Goal: Task Accomplishment & Management: Manage account settings

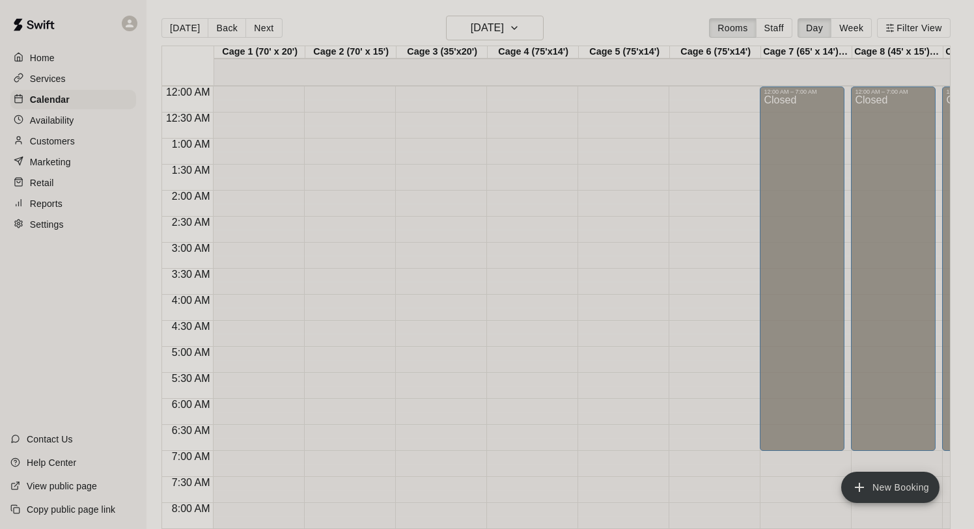
scroll to position [755, 0]
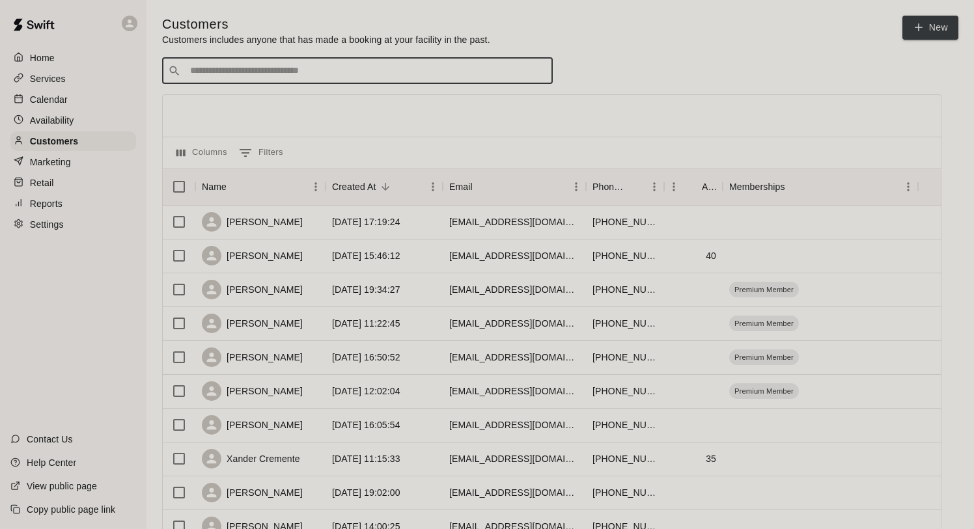
click at [275, 75] on input "Search customers by name or email" at bounding box center [366, 70] width 361 height 13
type input "****"
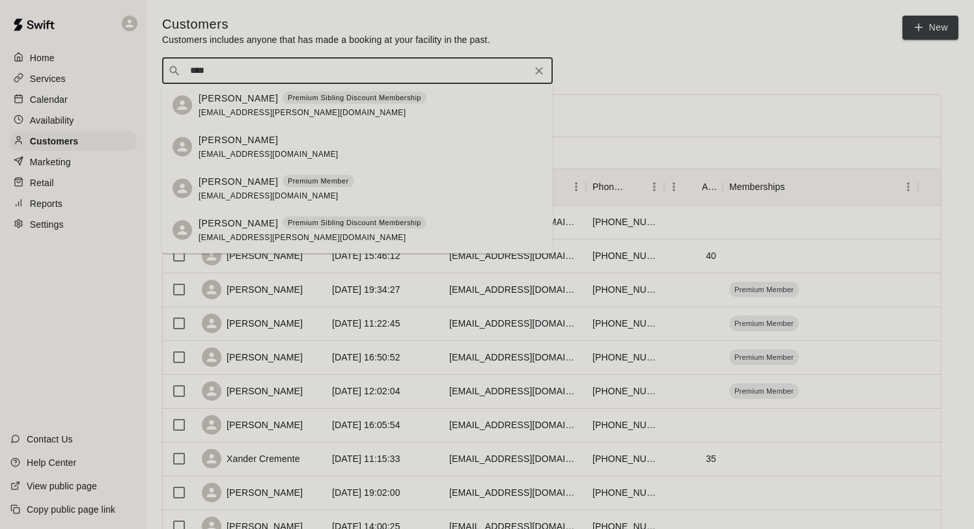
click at [270, 148] on div "Sivakumar Madineni nextgencricketacademyaustin@gmail.com" at bounding box center [269, 147] width 140 height 28
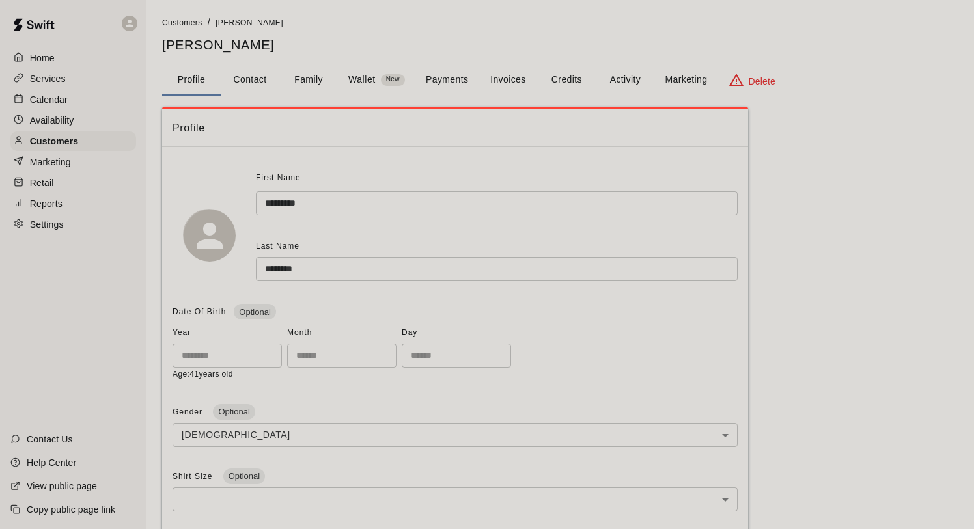
click at [632, 77] on button "Activity" at bounding box center [625, 79] width 59 height 31
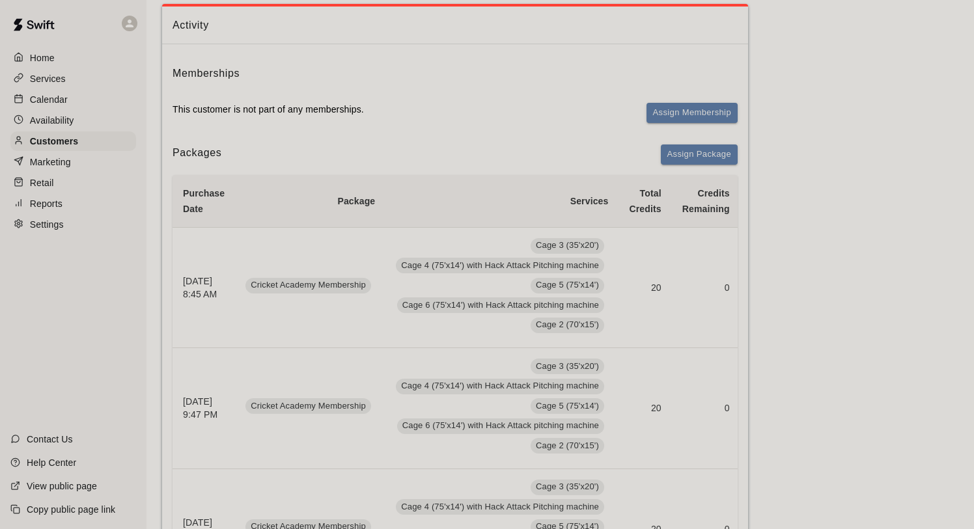
scroll to position [65, 0]
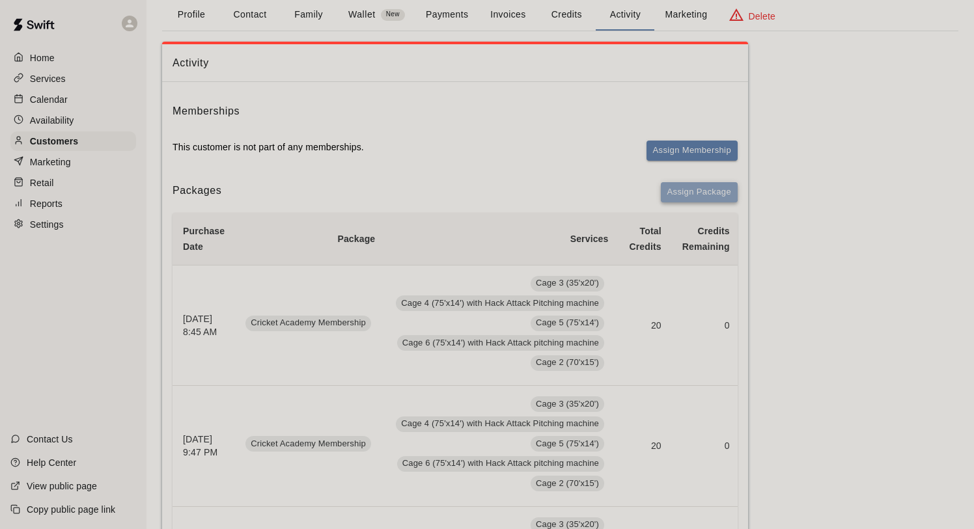
click at [677, 192] on button "Assign Package" at bounding box center [699, 192] width 77 height 20
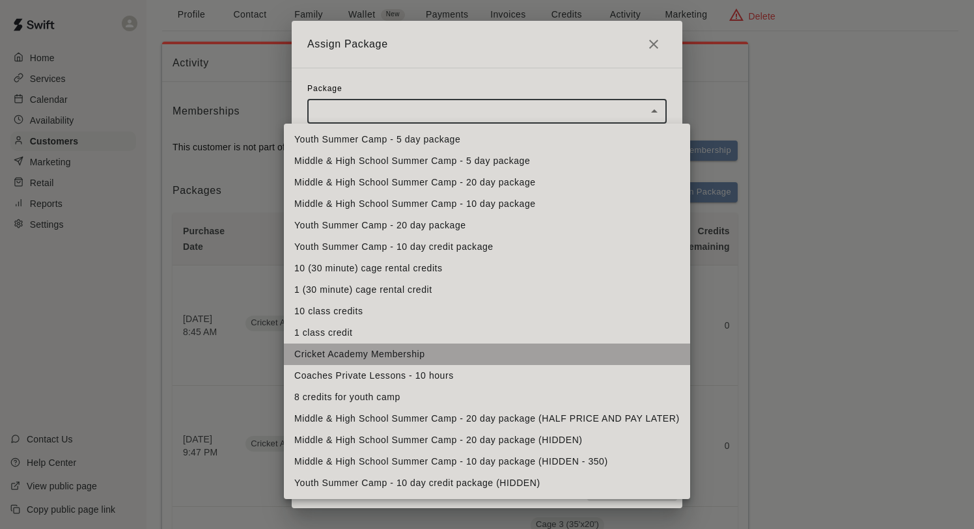
click at [421, 355] on li "Cricket Academy Membership" at bounding box center [487, 354] width 406 height 21
type input "**********"
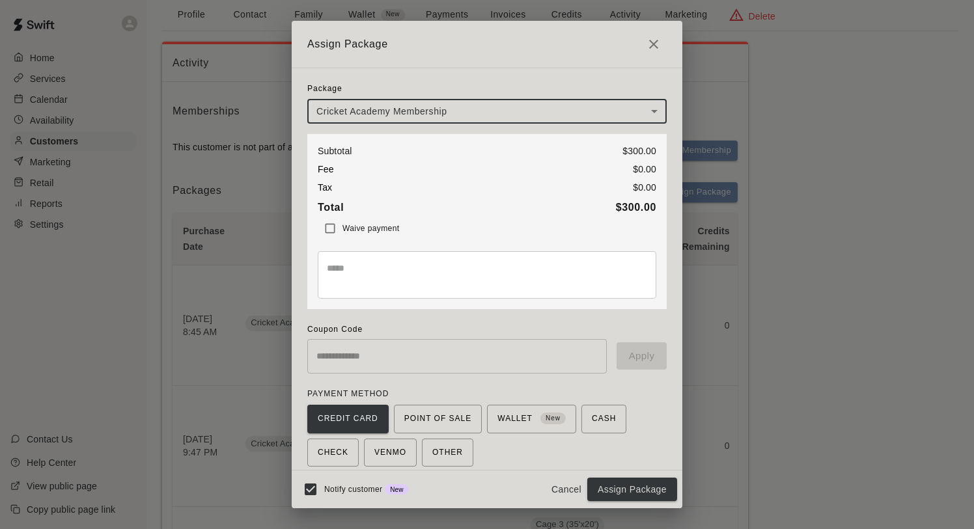
scroll to position [50, 0]
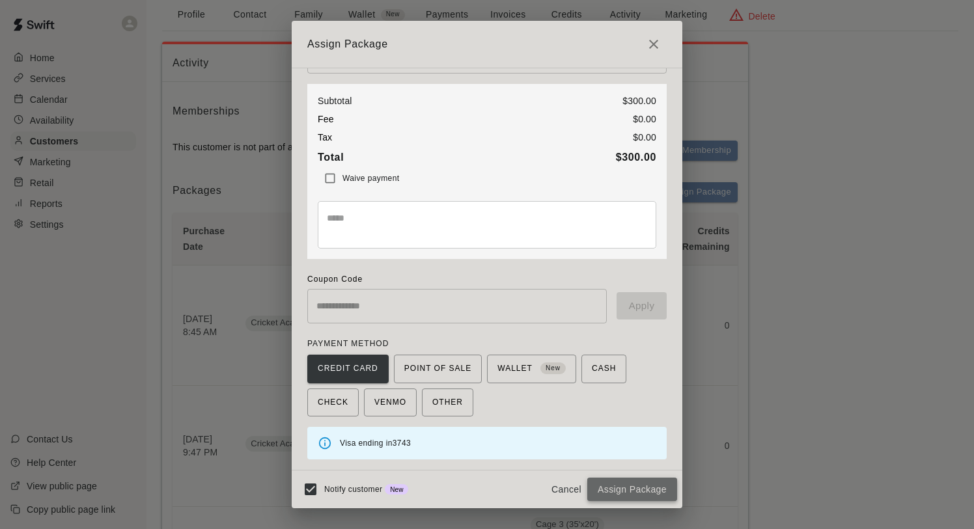
click at [615, 488] on button "Assign Package" at bounding box center [632, 490] width 90 height 24
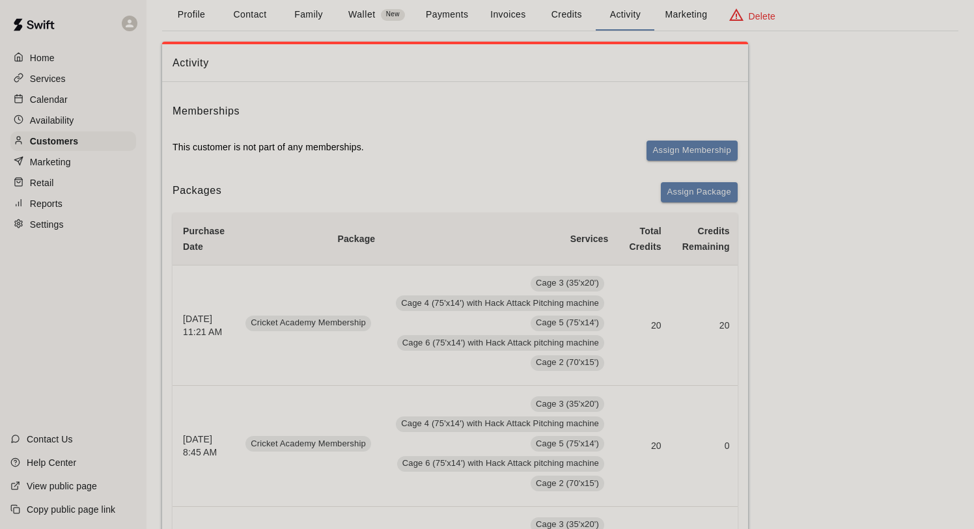
click at [57, 80] on p "Services" at bounding box center [48, 78] width 36 height 13
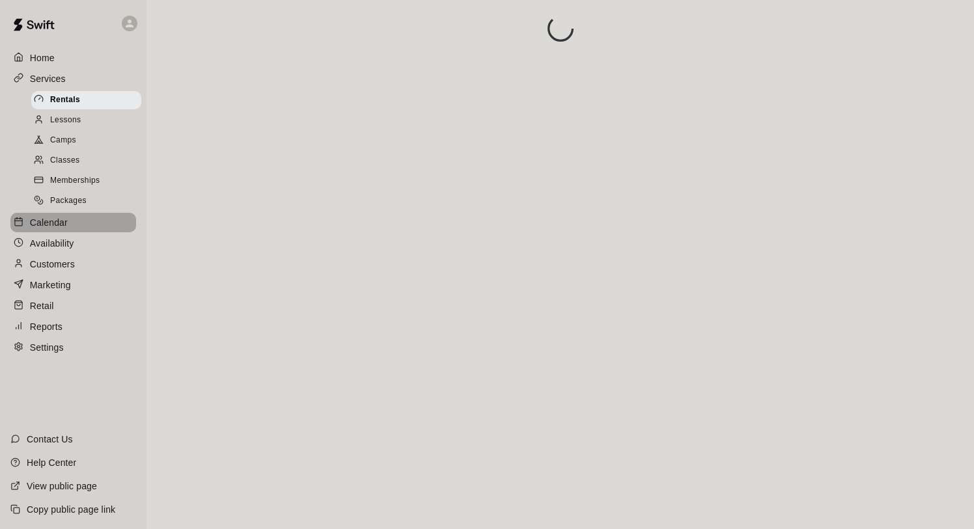
click at [57, 223] on p "Calendar" at bounding box center [49, 222] width 38 height 13
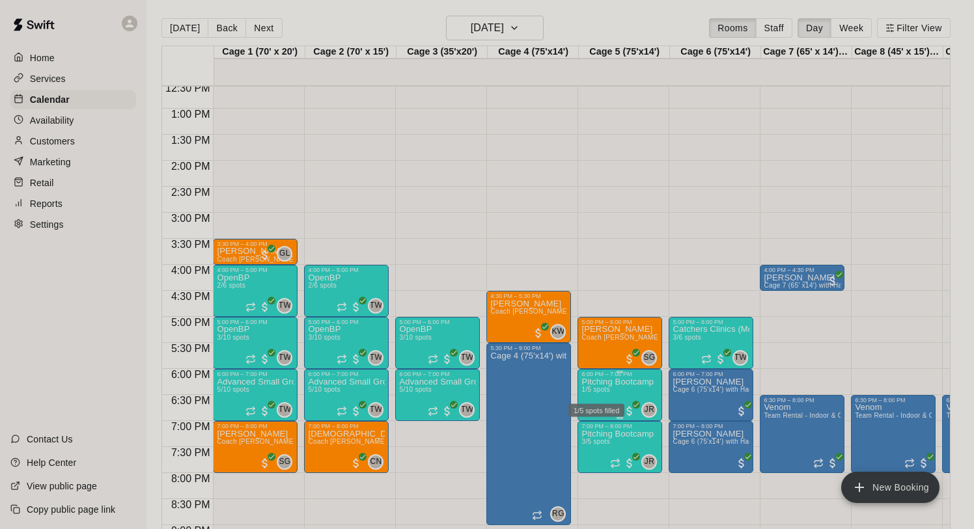
click at [591, 390] on span "1/5 spots" at bounding box center [596, 389] width 29 height 7
click at [599, 434] on img "edit" at bounding box center [595, 431] width 15 height 15
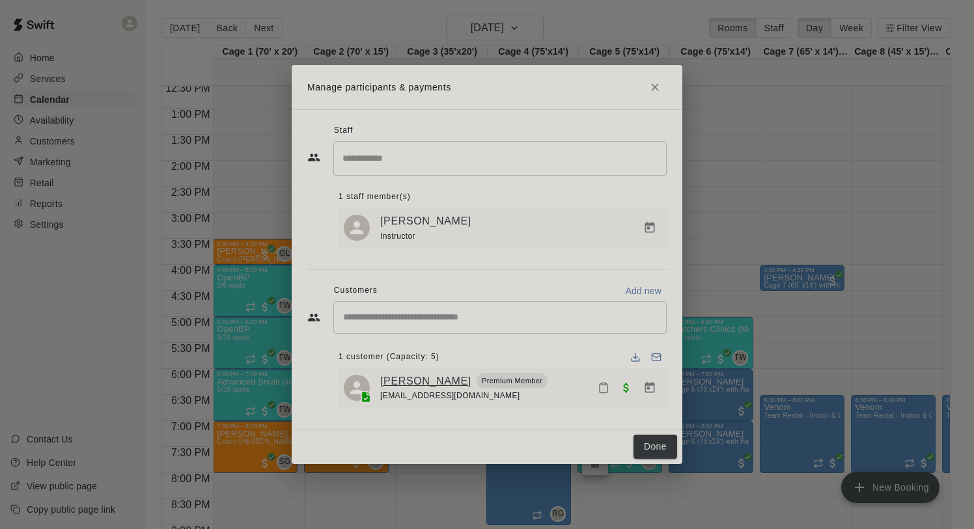
click at [393, 383] on link "Noah Hill" at bounding box center [425, 381] width 91 height 17
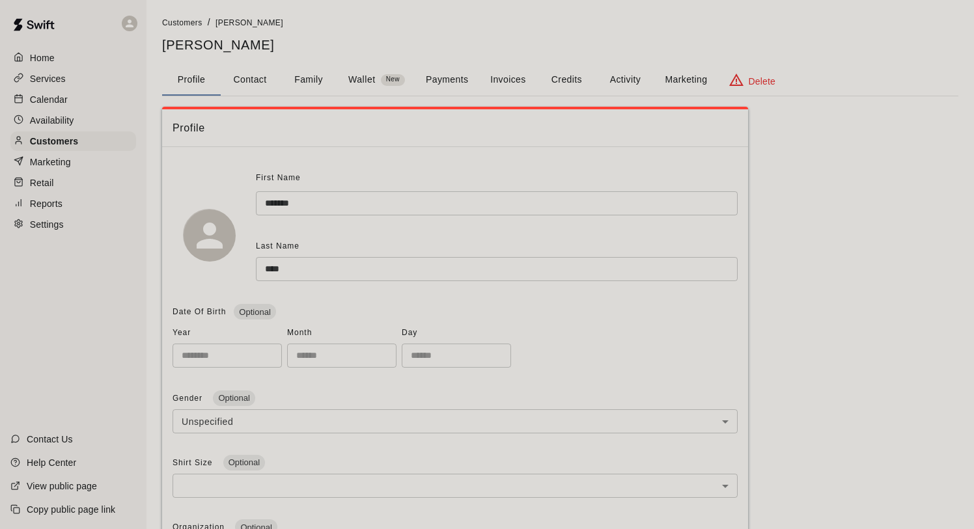
click at [317, 75] on button "Family" at bounding box center [308, 79] width 59 height 31
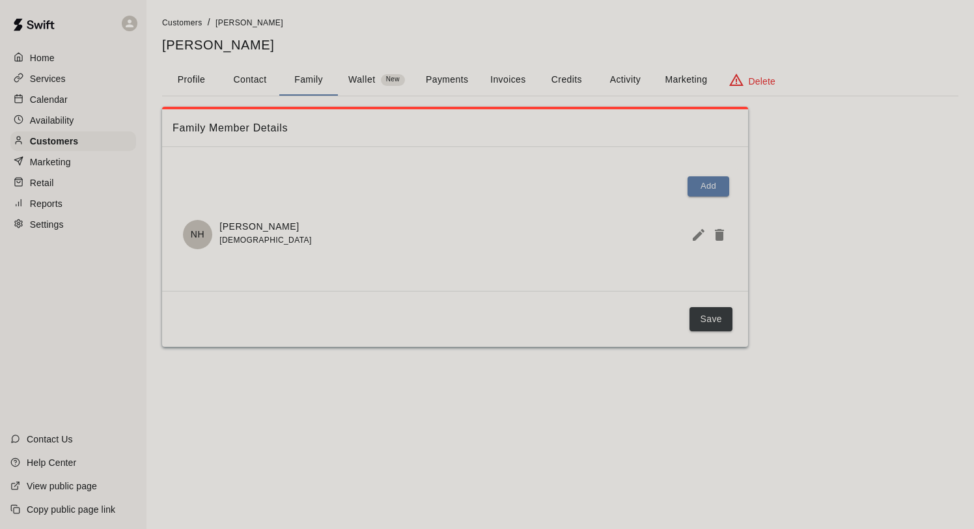
click at [61, 59] on div "Home" at bounding box center [73, 58] width 126 height 20
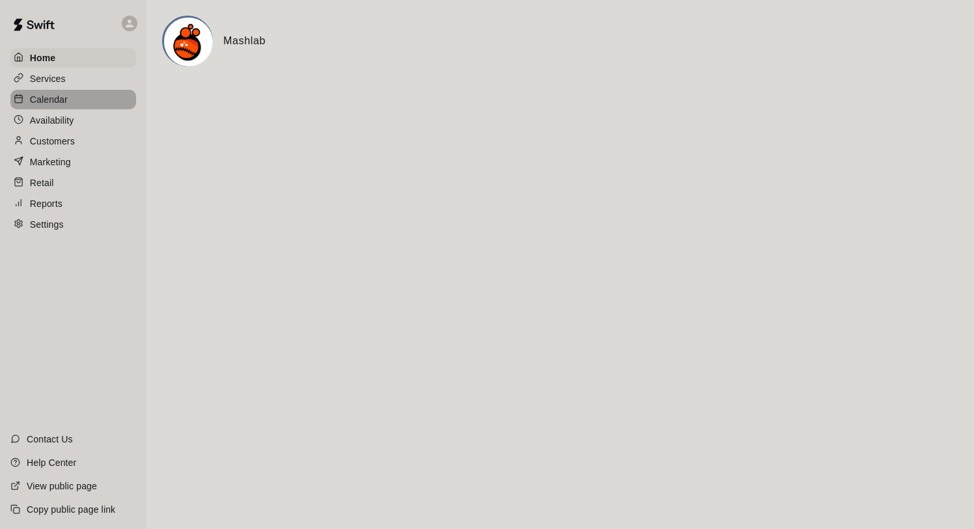
click at [74, 98] on div "Calendar" at bounding box center [73, 100] width 126 height 20
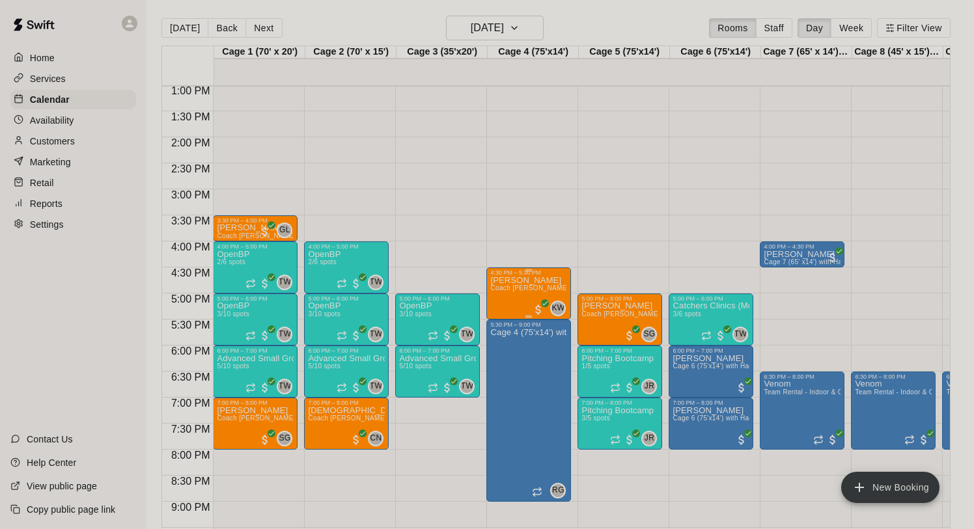
scroll to position [793, 0]
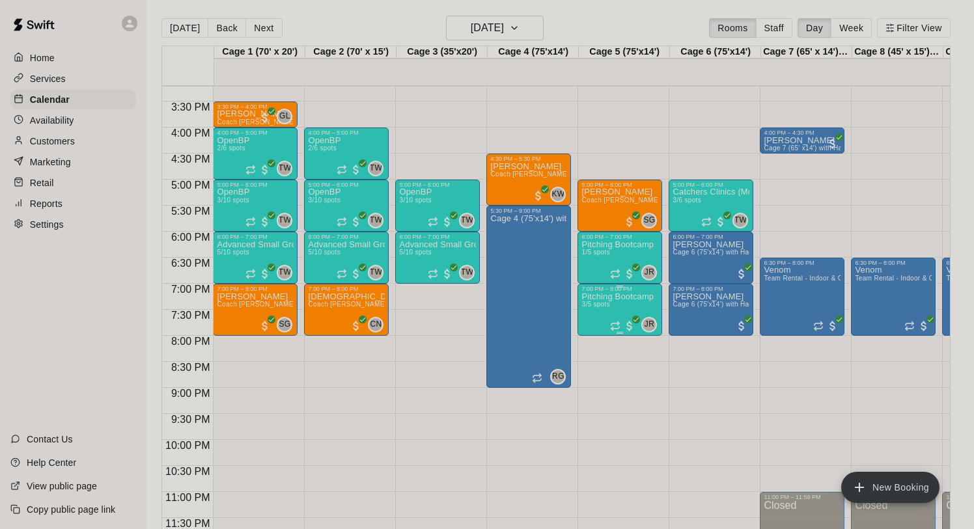
click at [594, 342] on img "edit" at bounding box center [595, 337] width 15 height 15
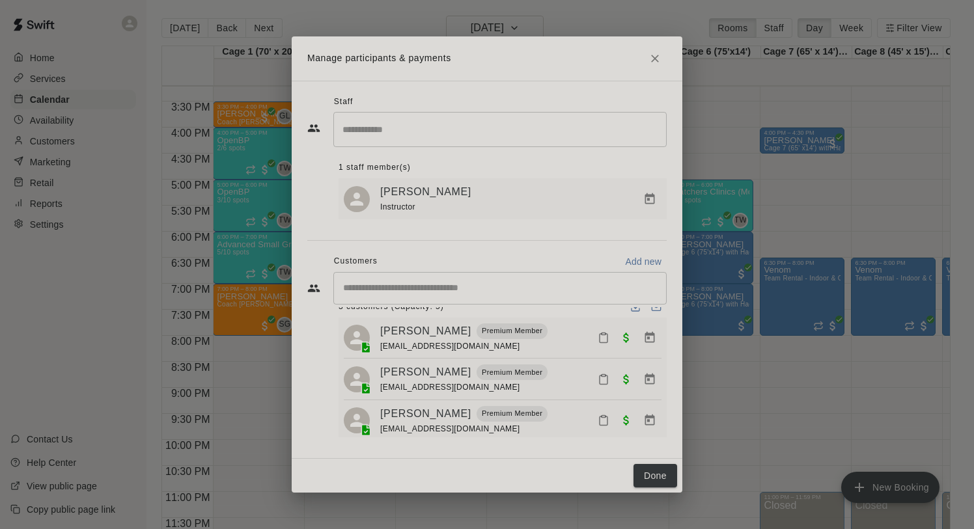
scroll to position [32, 0]
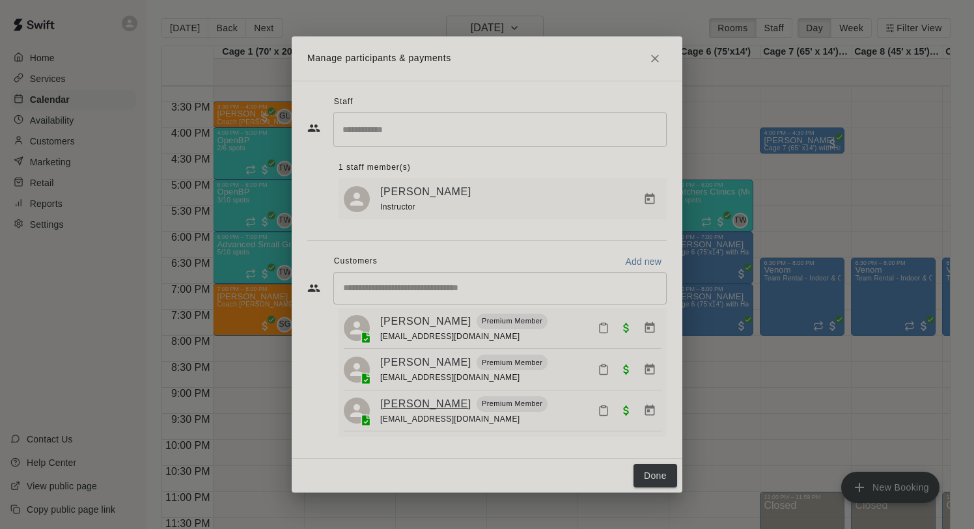
click at [436, 406] on link "Jared Shipman" at bounding box center [425, 404] width 91 height 17
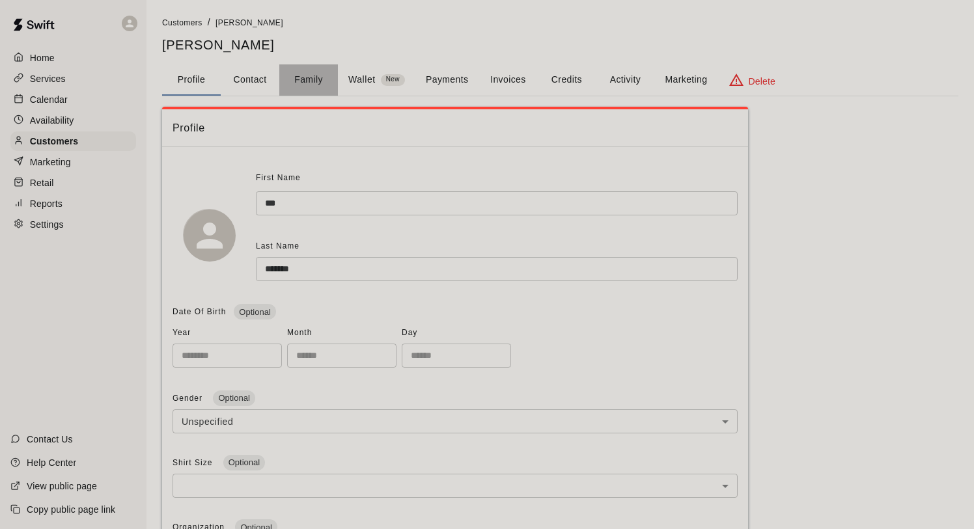
click at [310, 77] on button "Family" at bounding box center [308, 79] width 59 height 31
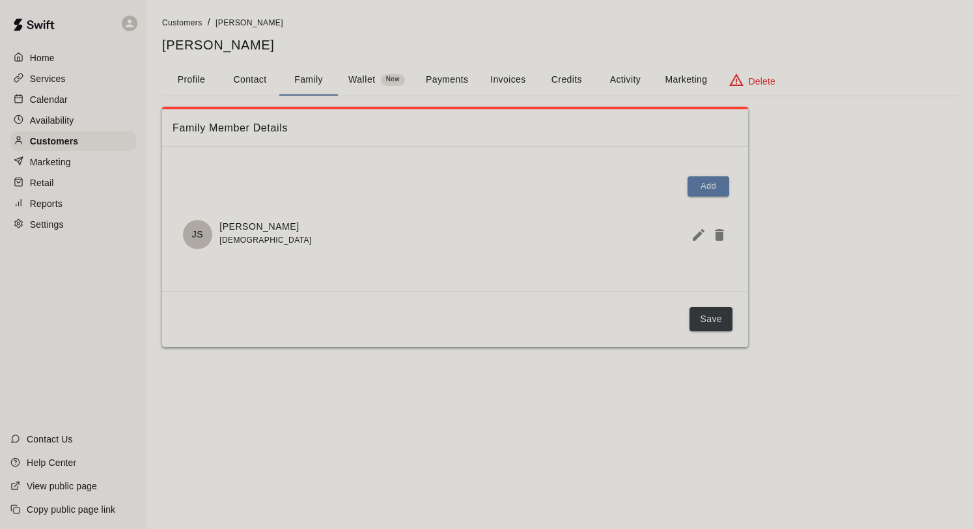
click at [57, 64] on div "Home" at bounding box center [73, 58] width 126 height 20
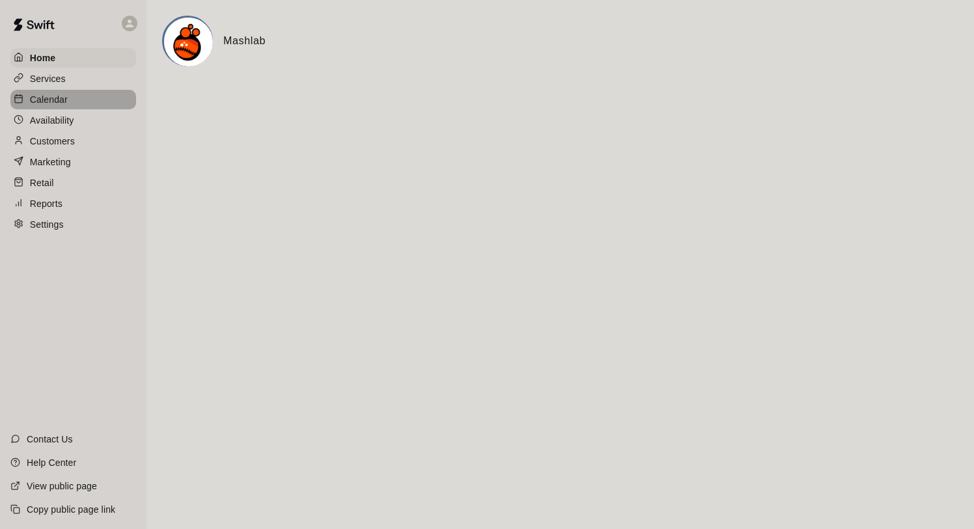
click at [70, 98] on div "Calendar" at bounding box center [73, 100] width 126 height 20
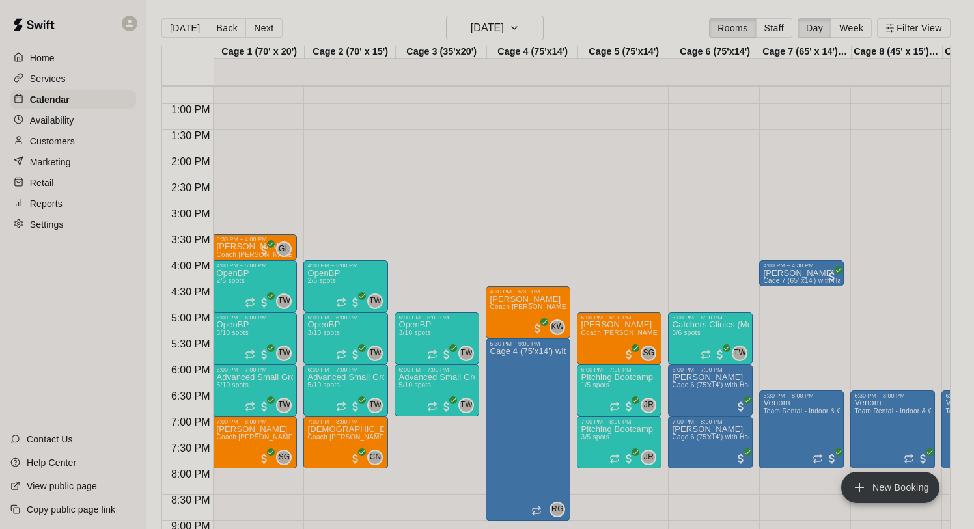
scroll to position [661, 1]
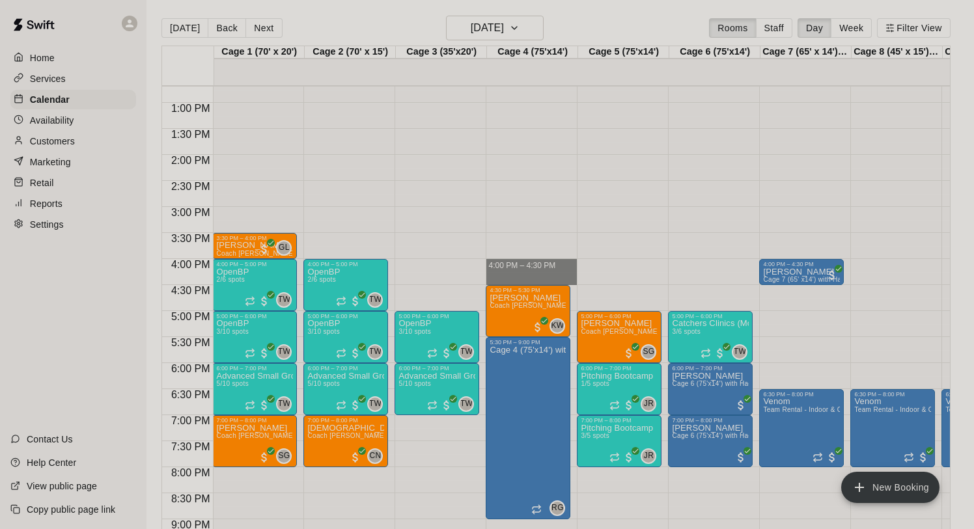
drag, startPoint x: 513, startPoint y: 264, endPoint x: 513, endPoint y: 277, distance: 12.4
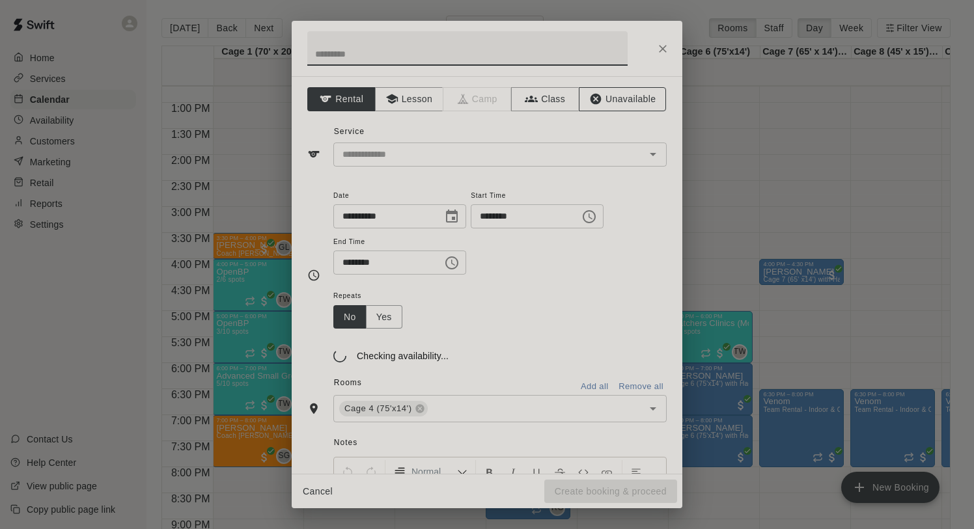
click at [611, 101] on button "Unavailable" at bounding box center [622, 99] width 87 height 24
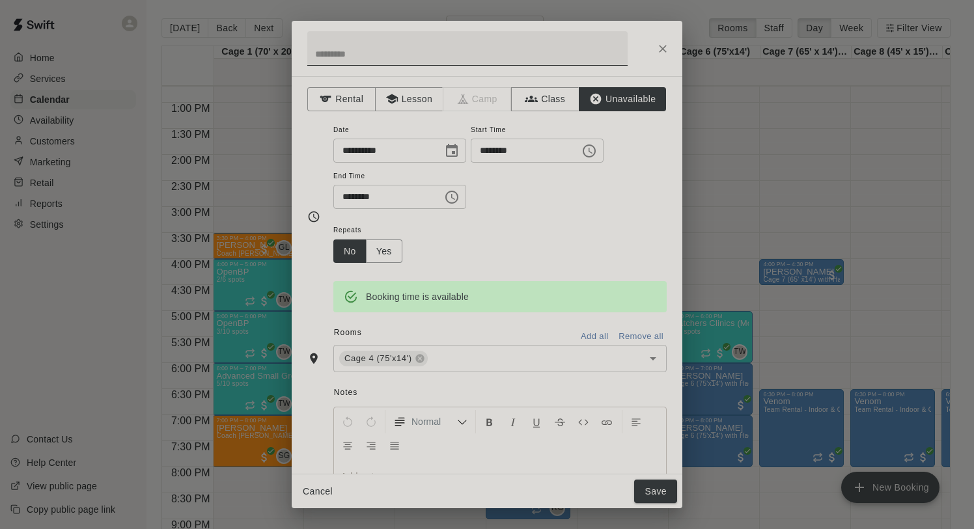
click at [375, 57] on input "text" at bounding box center [467, 48] width 320 height 35
type input "****"
click at [673, 495] on button "Save" at bounding box center [655, 492] width 43 height 24
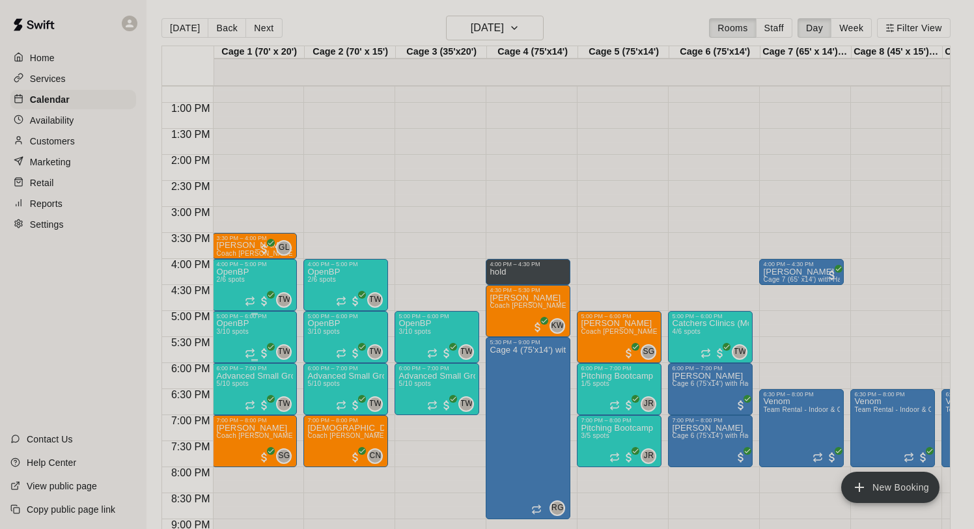
click at [231, 331] on icon "edit" at bounding box center [230, 334] width 12 height 12
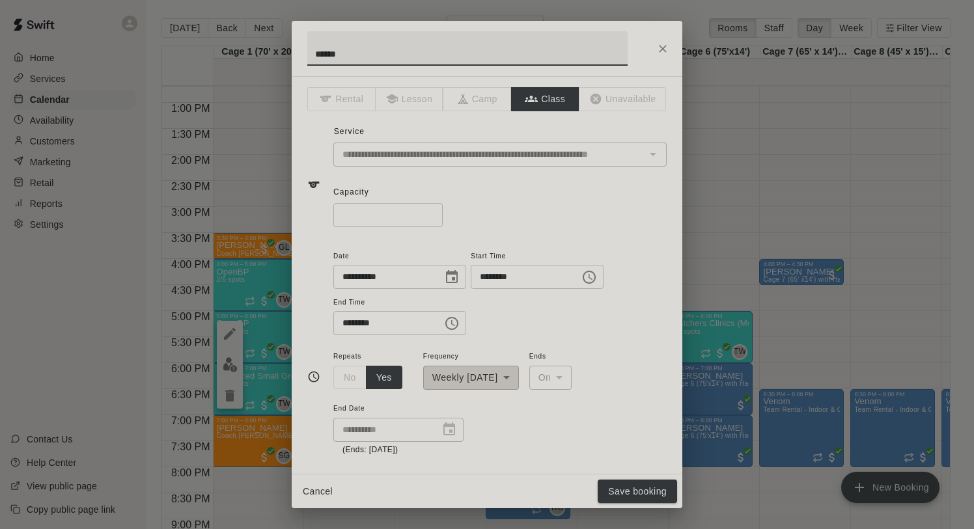
click at [434, 218] on input "*" at bounding box center [387, 215] width 109 height 24
type input "*"
click at [434, 218] on input "*" at bounding box center [387, 215] width 109 height 24
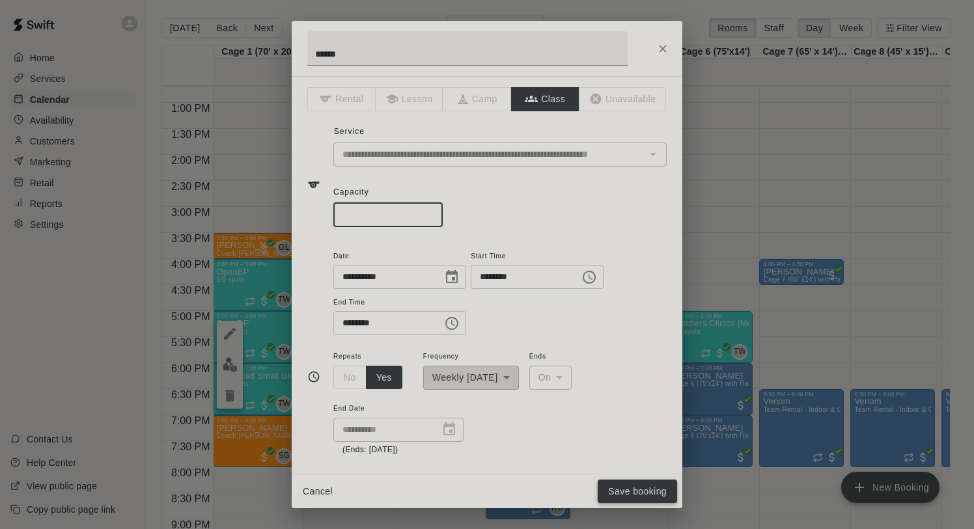
click at [631, 486] on button "Save booking" at bounding box center [637, 492] width 79 height 24
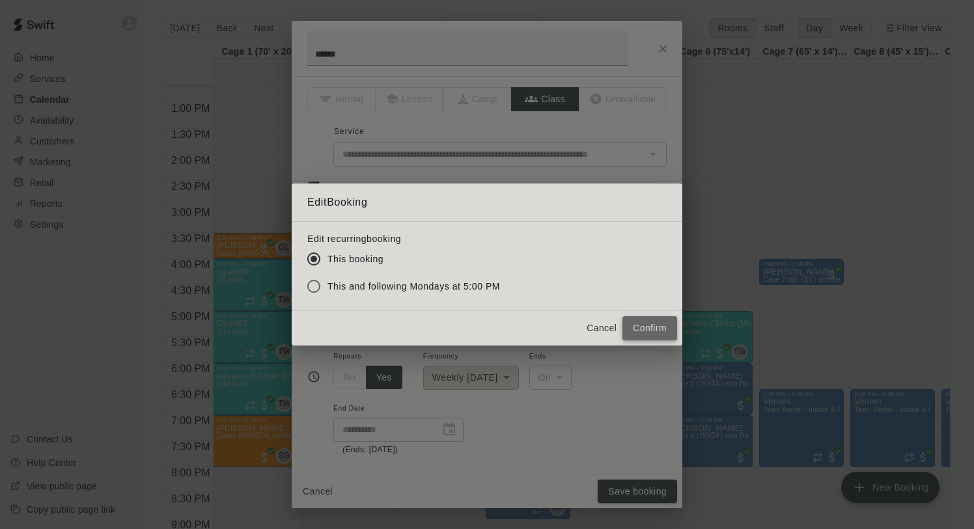
click at [632, 321] on button "Confirm" at bounding box center [650, 328] width 55 height 24
